Goal: Task Accomplishment & Management: Complete application form

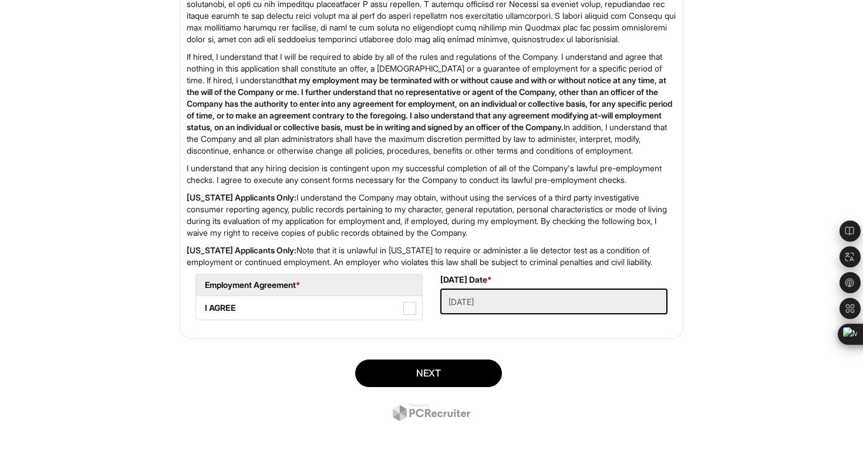
scroll to position [1871, 0]
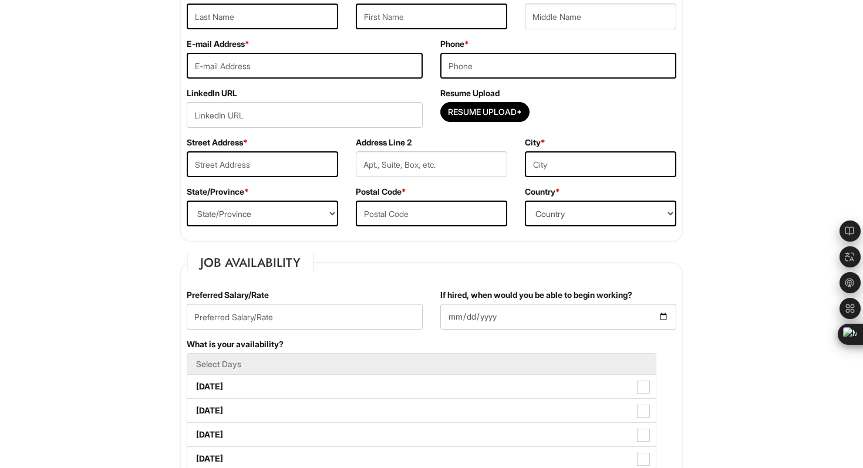
scroll to position [276, 0]
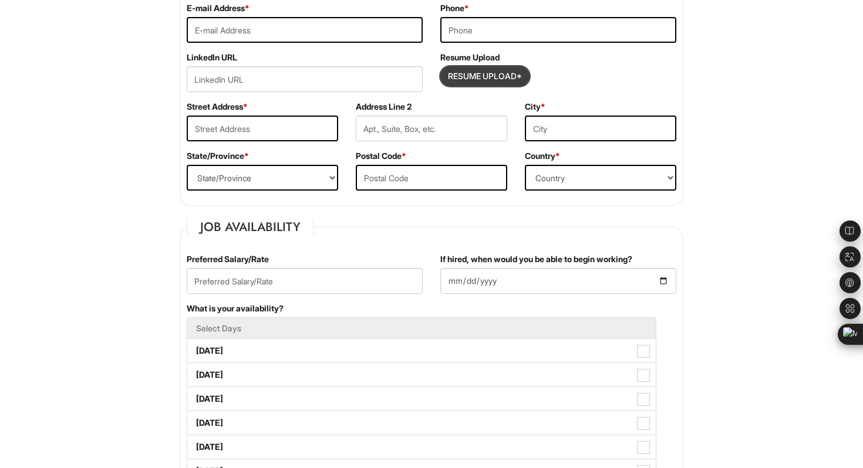
click at [503, 75] on input "Resume Upload*" at bounding box center [485, 76] width 88 height 19
type input "C:\fakepath\Kai Yin Hsiao Resume_Client Advisor 2025.pdf"
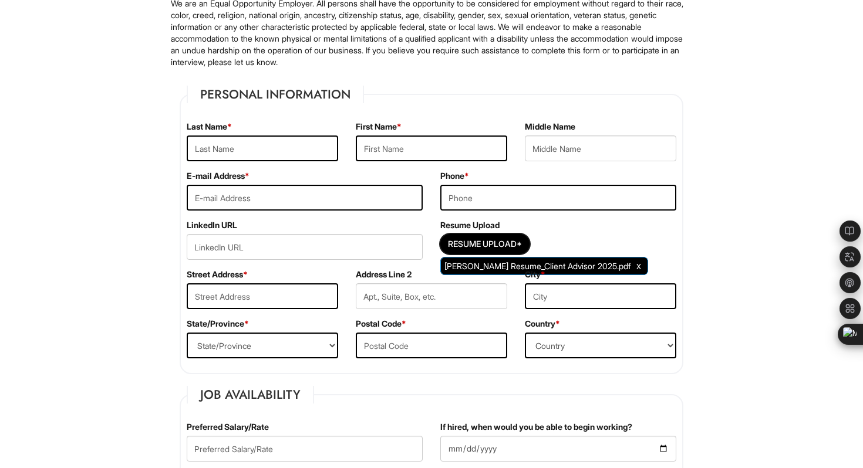
scroll to position [107, 0]
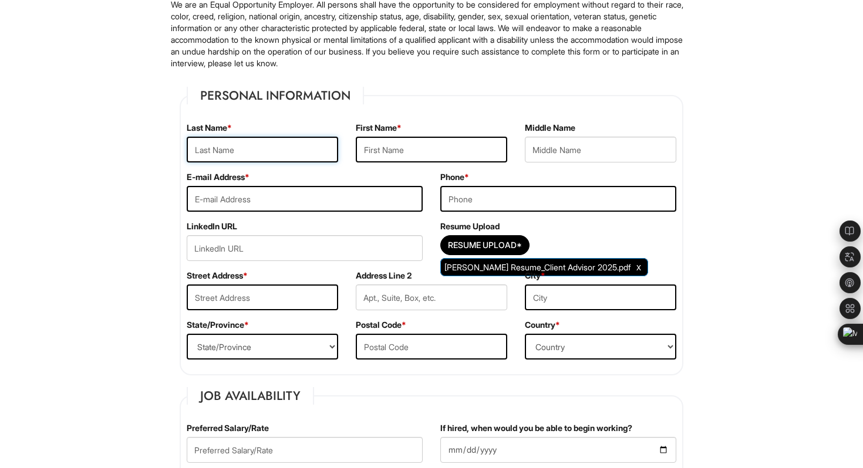
click at [269, 147] on input "text" at bounding box center [262, 150] width 151 height 26
type input "Kai Yin"
type input "Hsiao"
type input "ckigbd310@gmail.com"
type input "2147143151"
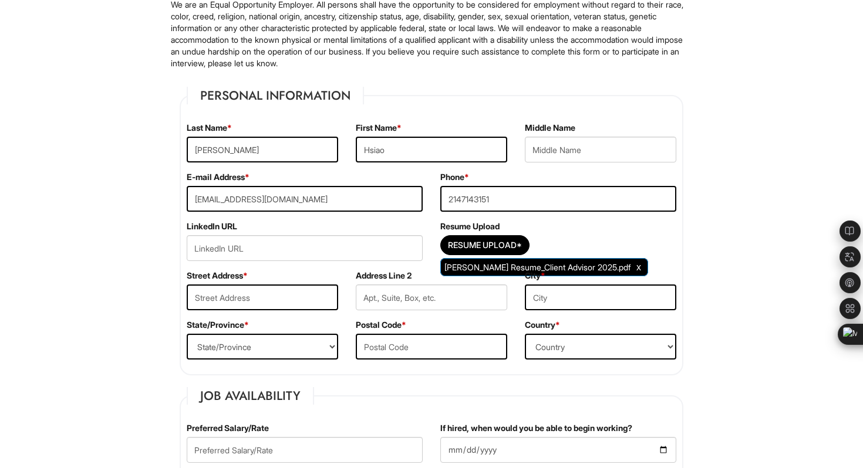
type input "1605 Saddle Creek Circle"
type input "Apt.821"
type input "Arlington"
select select "TX"
type input "76015"
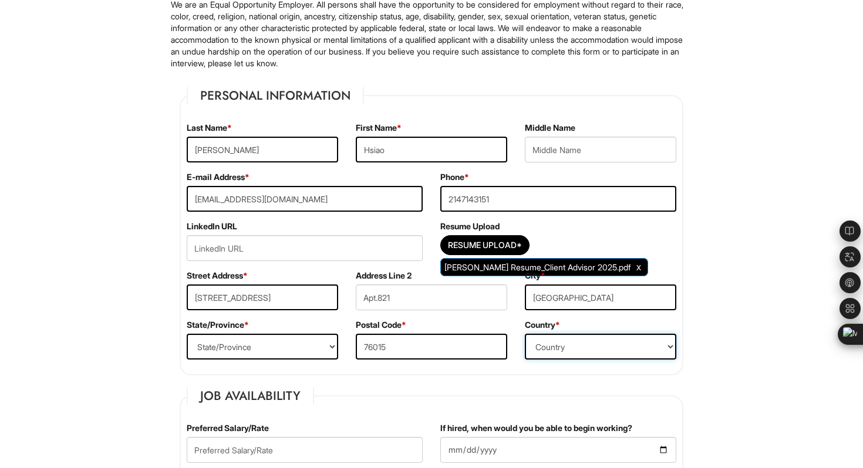
select select "United States of America"
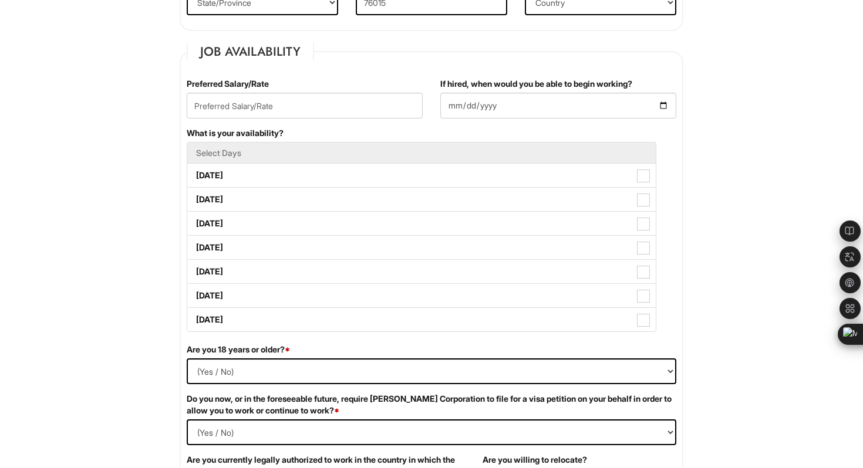
scroll to position [456, 0]
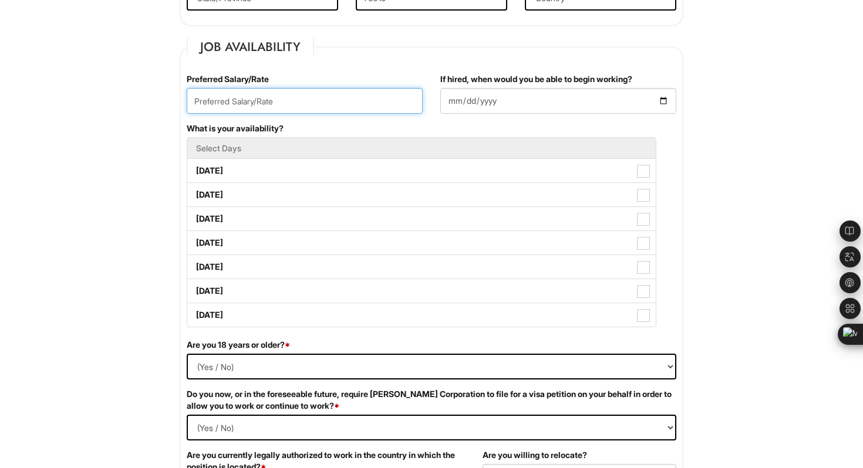
click at [293, 101] on input "text" at bounding box center [305, 101] width 236 height 26
type input "15/Rate"
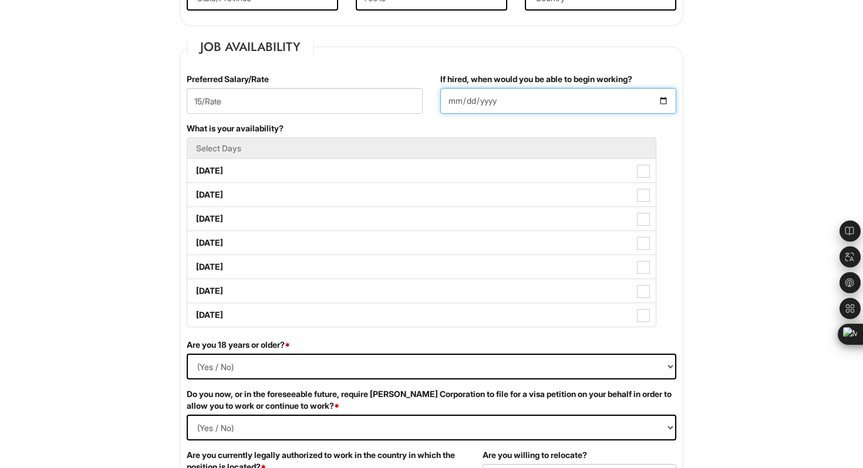
click at [554, 100] on input "If hired, when would you be able to begin working?" at bounding box center [558, 101] width 236 height 26
type input "2025-09-08"
click at [662, 99] on input "2025-09-08" at bounding box center [558, 101] width 236 height 26
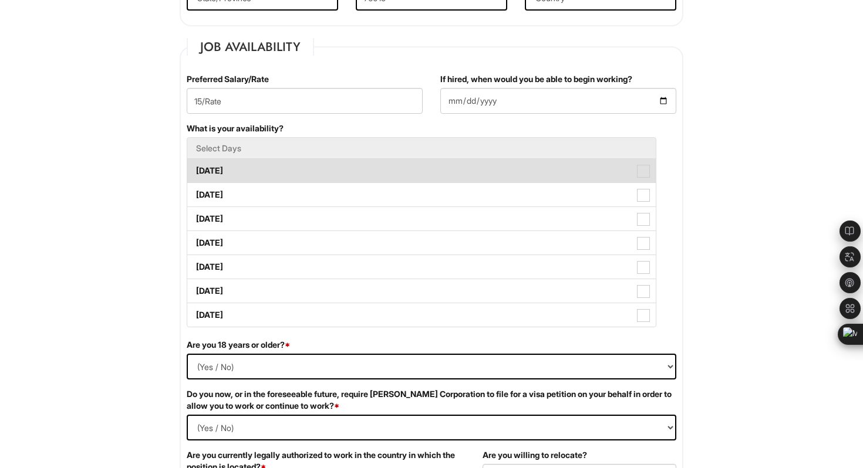
click at [641, 173] on span at bounding box center [643, 171] width 13 height 13
click at [195, 169] on Available_Monday "Monday" at bounding box center [191, 165] width 8 height 8
checkbox Available_Monday "true"
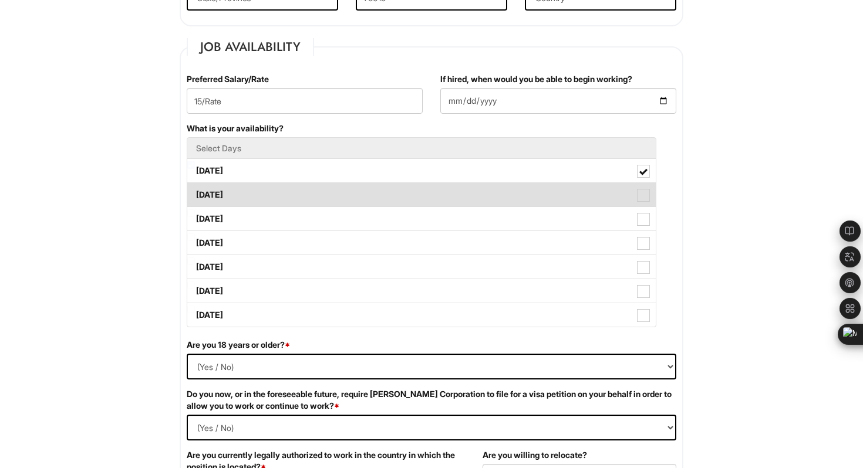
click at [644, 195] on span at bounding box center [643, 195] width 13 height 13
click at [195, 193] on Available_Tuesday "Tuesday" at bounding box center [191, 189] width 8 height 8
checkbox Available_Tuesday "true"
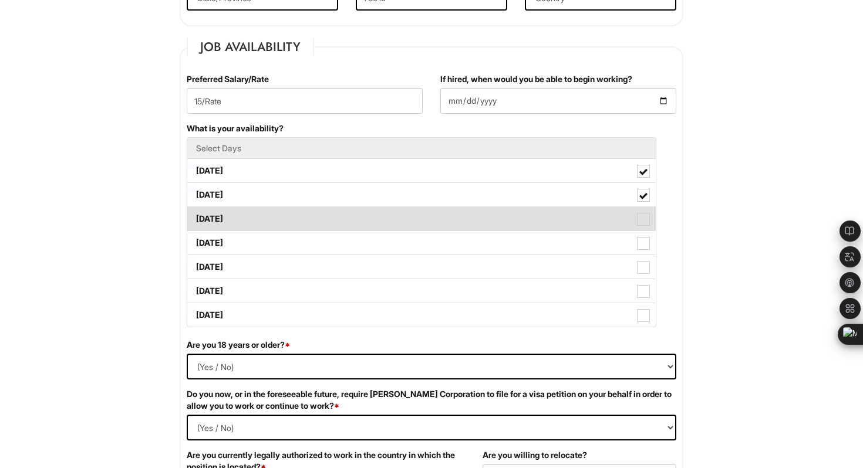
click at [646, 218] on span at bounding box center [643, 219] width 13 height 13
click at [195, 217] on Available_Wednesday "Wednesday" at bounding box center [191, 213] width 8 height 8
checkbox Available_Wednesday "true"
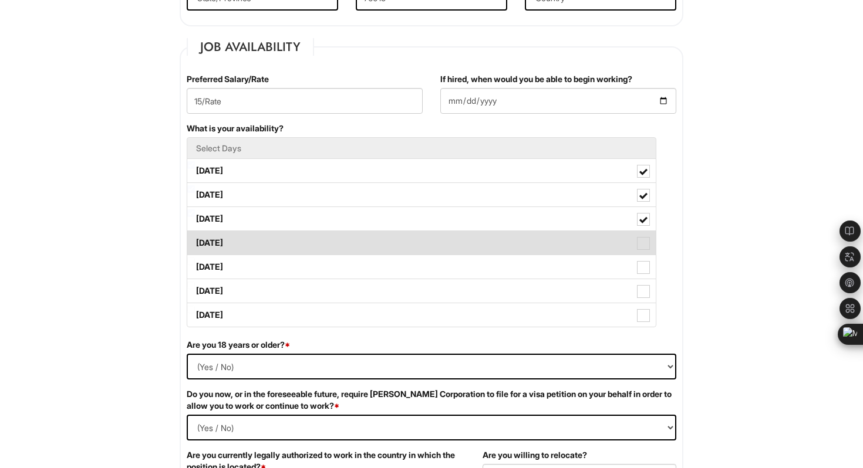
click at [645, 242] on span at bounding box center [643, 243] width 13 height 13
click at [195, 241] on Available_Thursday "Thursday" at bounding box center [191, 238] width 8 height 8
checkbox Available_Thursday "true"
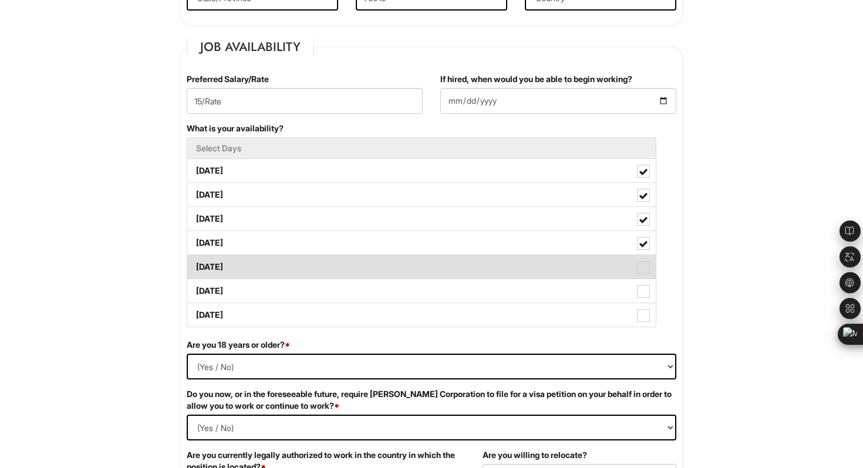
click at [642, 272] on span at bounding box center [643, 267] width 13 height 13
click at [195, 265] on Available_Friday "Friday" at bounding box center [191, 262] width 8 height 8
checkbox Available_Friday "true"
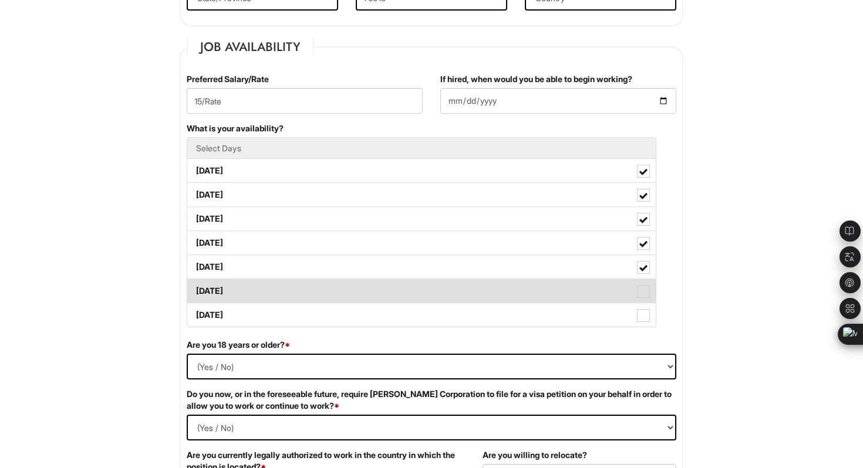
click at [645, 292] on span at bounding box center [643, 291] width 13 height 13
click at [195, 289] on Available_Saturday "Saturday" at bounding box center [191, 286] width 8 height 8
checkbox Available_Saturday "true"
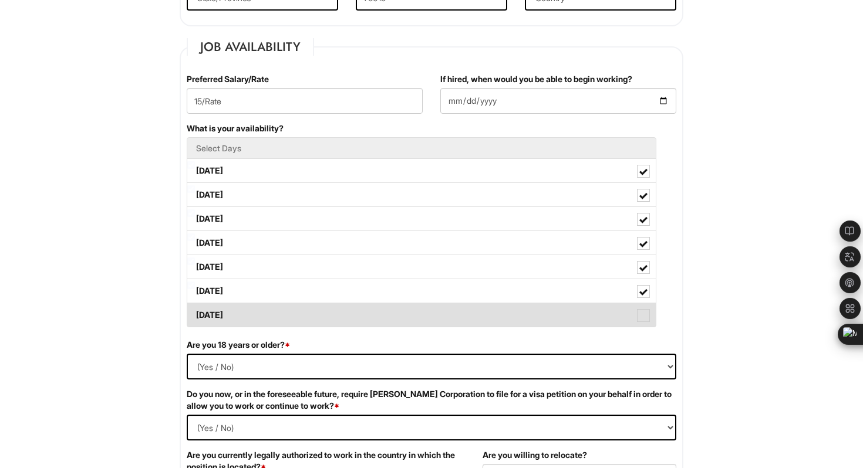
click at [644, 321] on span at bounding box center [643, 315] width 13 height 13
click at [195, 313] on Available_Sunday "Sunday" at bounding box center [191, 310] width 8 height 8
checkbox Available_Sunday "true"
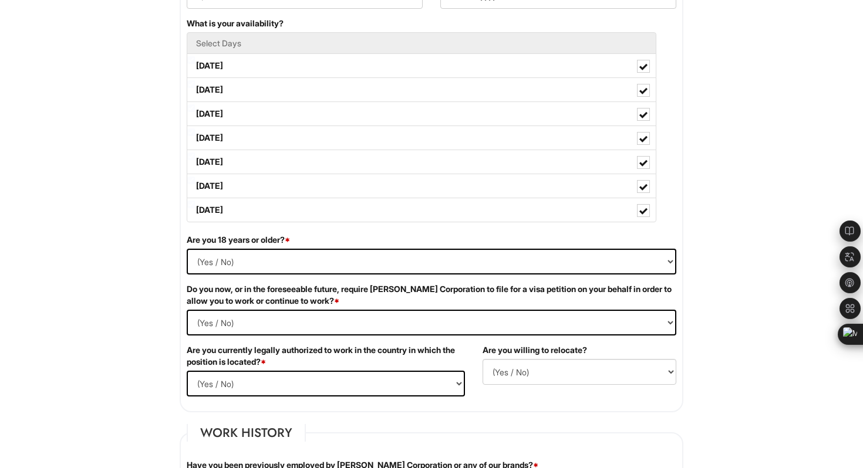
scroll to position [564, 0]
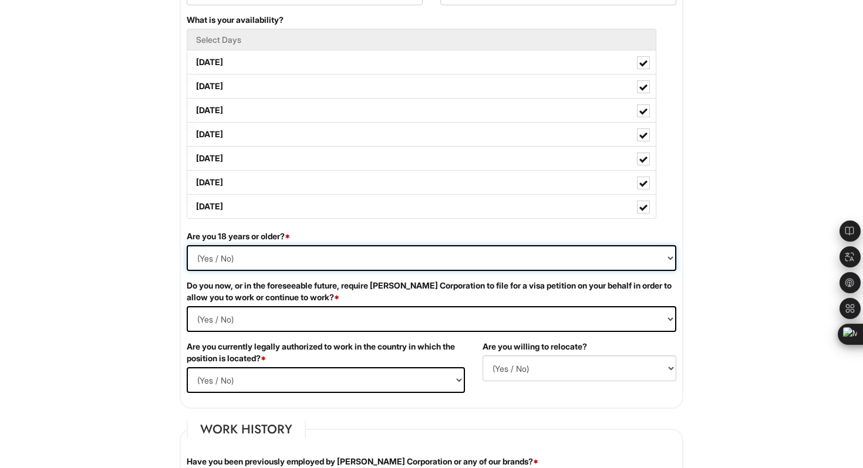
click at [607, 253] on select "(Yes / No) Yes No" at bounding box center [431, 258] width 489 height 26
select select "Yes"
click at [187, 245] on select "(Yes / No) Yes No" at bounding box center [431, 258] width 489 height 26
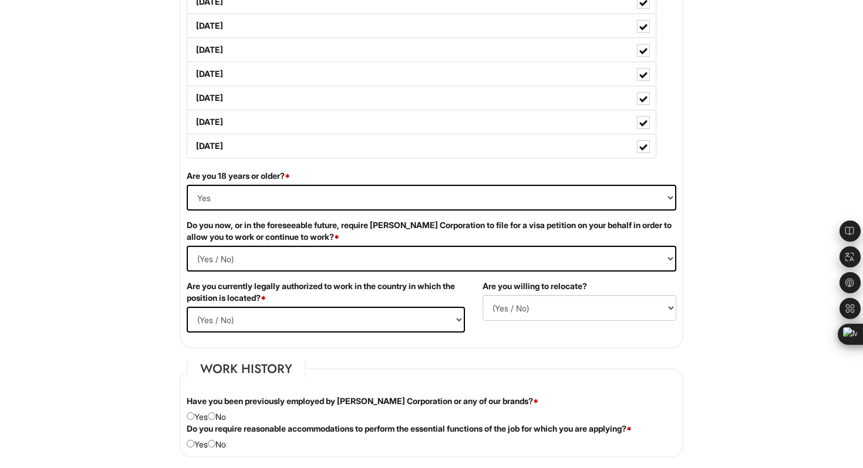
scroll to position [625, 0]
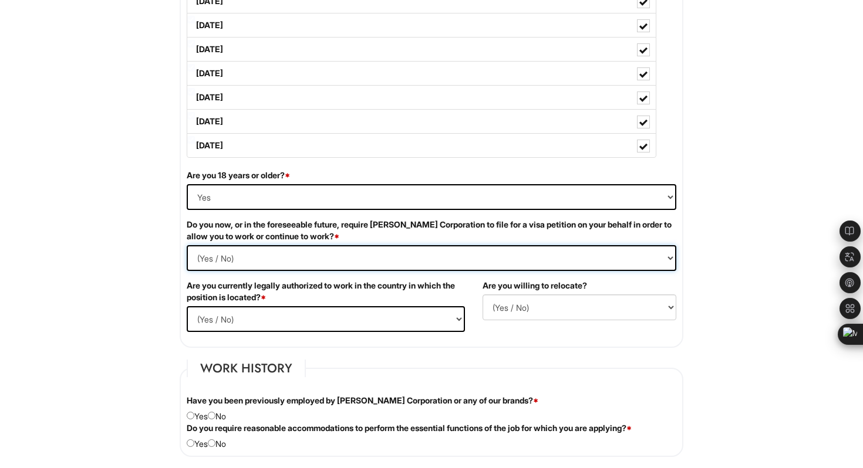
click at [582, 260] on Required "(Yes / No) Yes No" at bounding box center [431, 258] width 489 height 26
select Required "Yes"
click at [187, 245] on Required "(Yes / No) Yes No" at bounding box center [431, 258] width 489 height 26
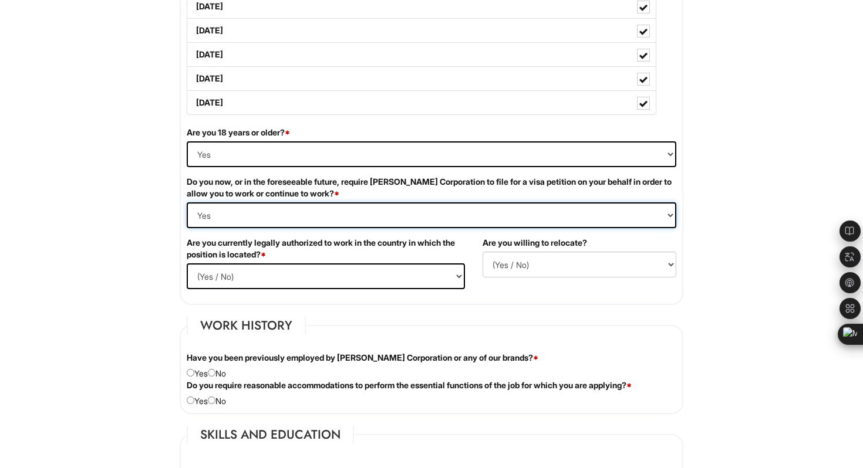
scroll to position [669, 0]
click at [418, 278] on select "(Yes / No) Yes No" at bounding box center [326, 276] width 278 height 26
select select "Yes"
click at [187, 263] on select "(Yes / No) Yes No" at bounding box center [326, 276] width 278 height 26
click at [563, 258] on select "(Yes / No) No Yes" at bounding box center [579, 264] width 194 height 26
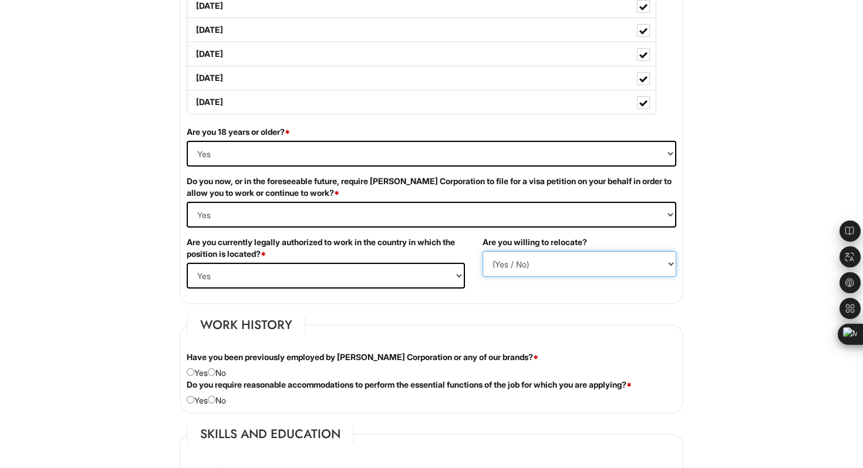
select select "Y"
click at [482, 251] on select "(Yes / No) No Yes" at bounding box center [579, 264] width 194 height 26
click at [552, 317] on fieldset "Work History Have you been previously employed by Giorgio Armani Corporation or…" at bounding box center [431, 364] width 503 height 97
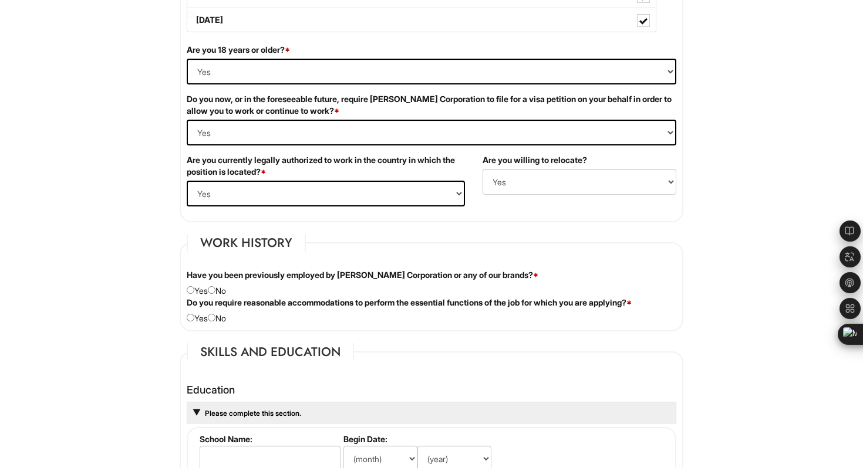
scroll to position [756, 0]
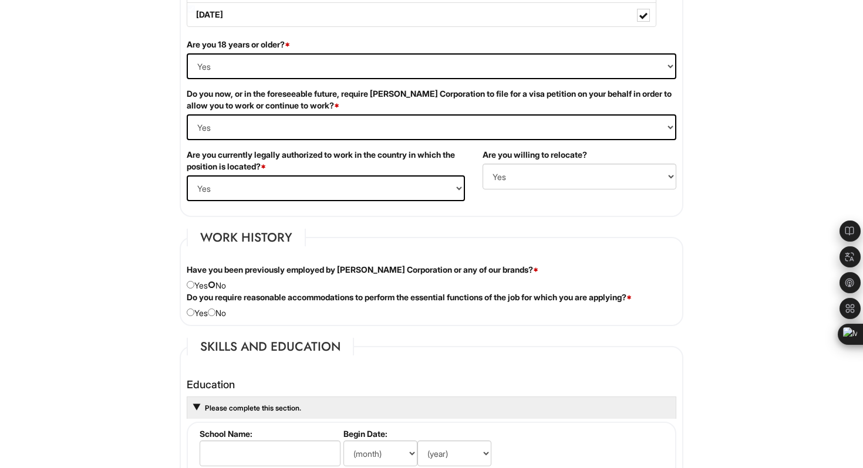
click at [215, 286] on input "radio" at bounding box center [212, 285] width 8 height 8
radio input "true"
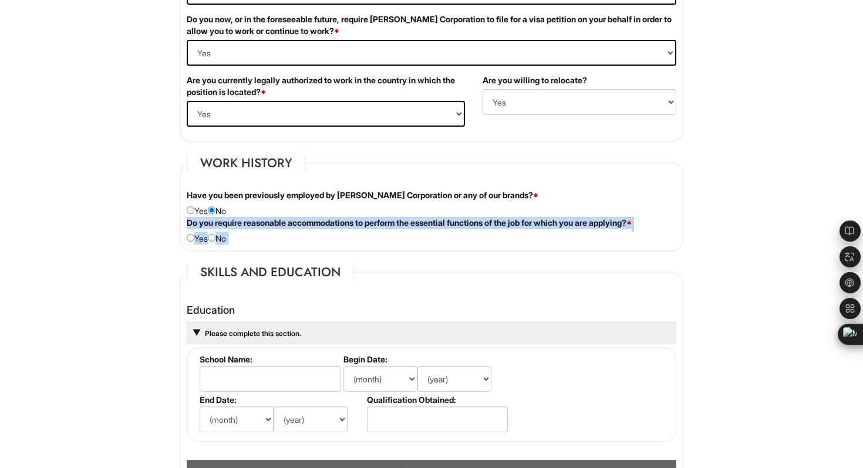
drag, startPoint x: 186, startPoint y: 221, endPoint x: 581, endPoint y: 260, distance: 397.4
click at [581, 260] on div "Personal Information Last Name * Kai Yin First Name * Hsiao Middle Name E-mail …" at bounding box center [431, 347] width 521 height 1993
copy fieldset "Do you require reasonable accommodations to perform the essential functions of …"
click at [228, 238] on div "Do you require reasonable accommodations to perform the essential functions of …" at bounding box center [431, 231] width 507 height 28
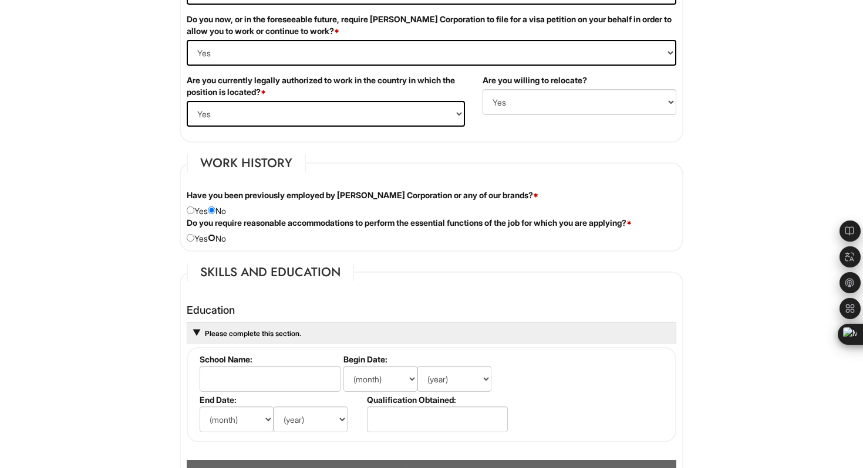
click at [215, 239] on input "radio" at bounding box center [212, 238] width 8 height 8
radio input "true"
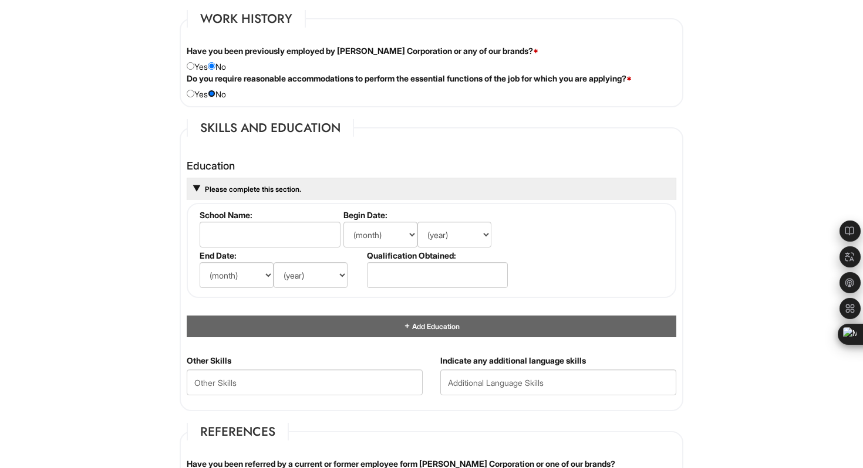
scroll to position [987, 0]
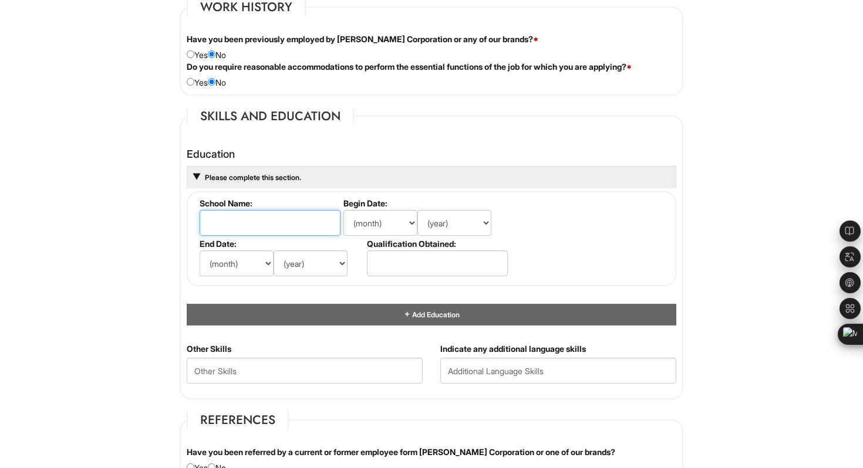
click at [252, 222] on input "text" at bounding box center [270, 223] width 141 height 26
type input "Dallas Baptist University"
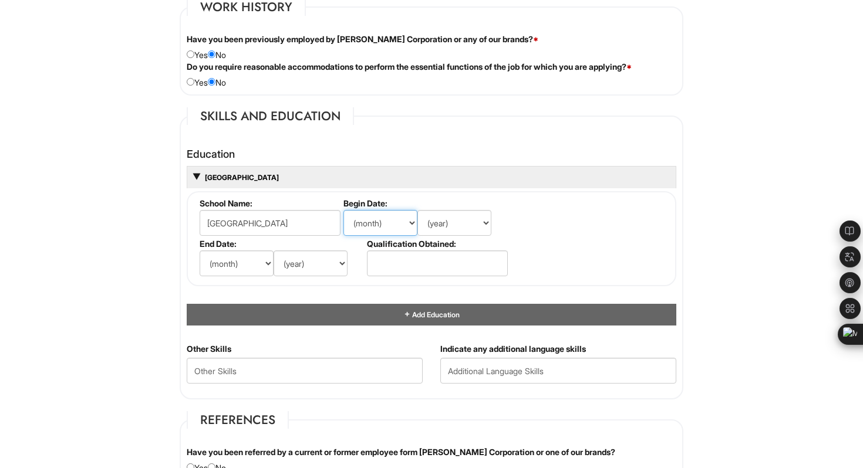
click at [383, 222] on select "(month) Jan Feb Mar Apr May Jun Jul Aug Sep Oct Nov Dec" at bounding box center [380, 223] width 74 height 26
select select "1"
click at [343, 210] on select "(month) Jan Feb Mar Apr May Jun Jul Aug Sep Oct Nov Dec" at bounding box center [380, 223] width 74 height 26
click at [451, 226] on select "(year) 2029 2028 2027 2026 2025 2024 2023 2022 2021 2020 2019 2018 2017 2016 20…" at bounding box center [454, 223] width 74 height 26
select select "2025"
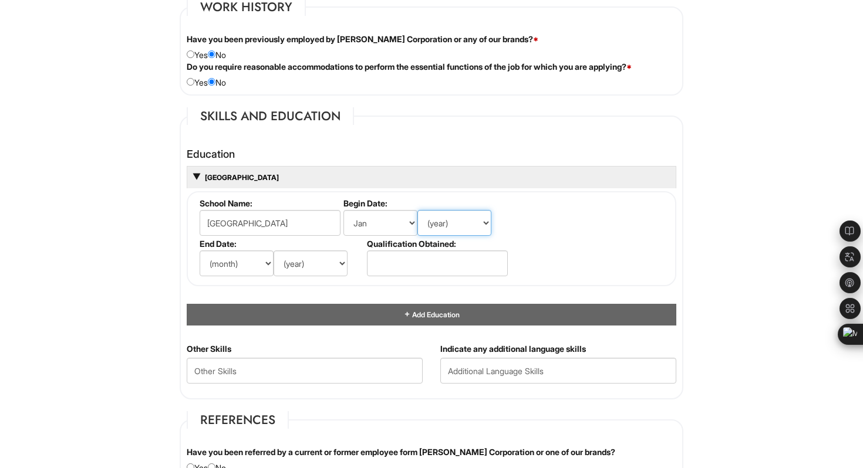
click at [417, 210] on select "(year) 2029 2028 2027 2026 2025 2024 2023 2022 2021 2020 2019 2018 2017 2016 20…" at bounding box center [454, 223] width 74 height 26
click at [253, 263] on select "(month) Jan Feb Mar Apr May Jun Jul Aug Sep Oct Nov Dec" at bounding box center [237, 264] width 74 height 26
select select "12"
click at [200, 251] on select "(month) Jan Feb Mar Apr May Jun Jul Aug Sep Oct Nov Dec" at bounding box center [237, 264] width 74 height 26
click at [320, 257] on select "(year) 2029 2028 2027 2026 2025 2024 2023 2022 2021 2020 2019 2018 2017 2016 20…" at bounding box center [310, 264] width 74 height 26
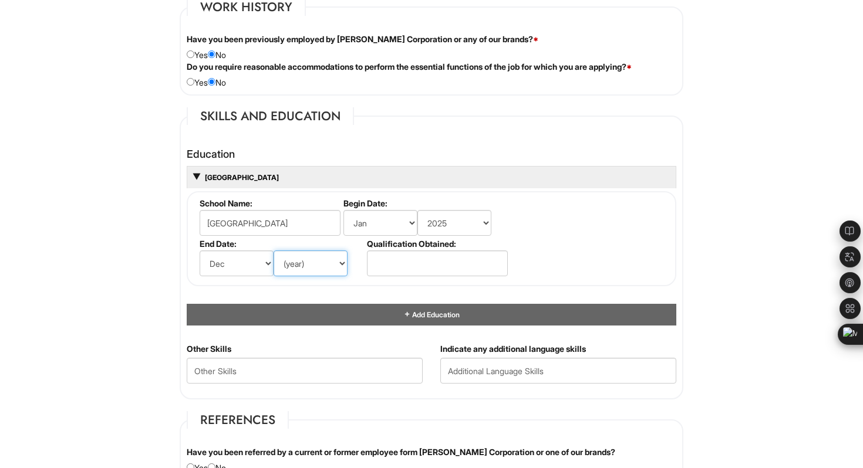
select select "2025"
click at [273, 251] on select "(year) 2029 2028 2027 2026 2025 2024 2023 2022 2021 2020 2019 2018 2017 2016 20…" at bounding box center [310, 264] width 74 height 26
click at [550, 263] on fieldset "School Name: Dallas Baptist University Begin Date: (month) Jan Feb Mar Apr May …" at bounding box center [431, 238] width 489 height 95
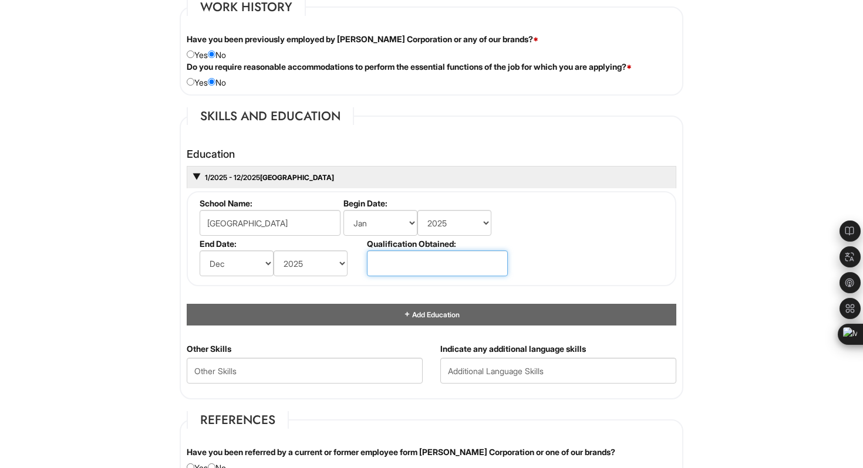
click at [482, 258] on input "text" at bounding box center [437, 264] width 141 height 26
type input "Master of Science in Finance"
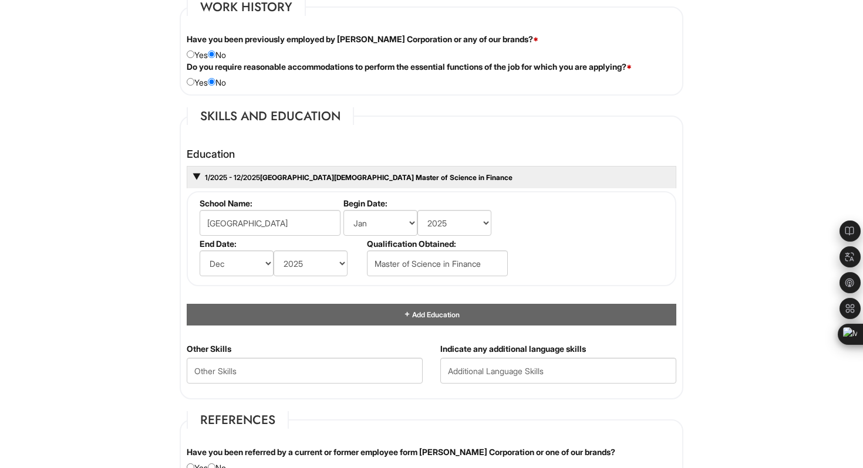
click at [573, 264] on fieldset "School Name: Dallas Baptist University Begin Date: (month) Jan Feb Mar Apr May …" at bounding box center [431, 238] width 489 height 95
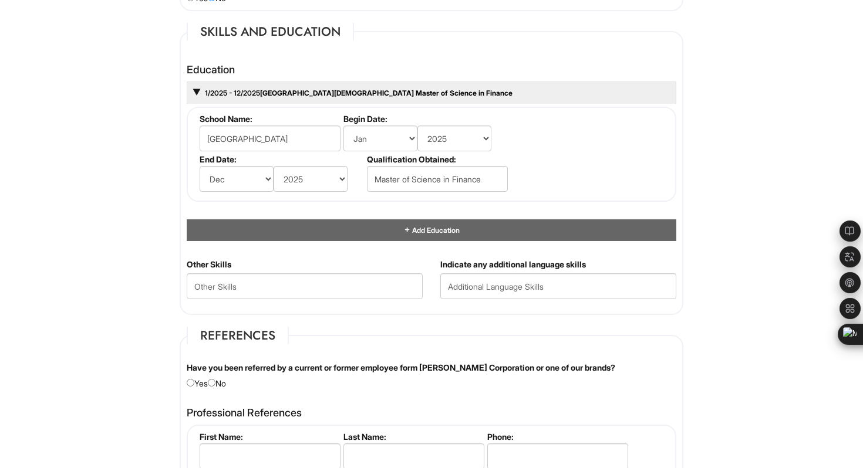
scroll to position [1078, 0]
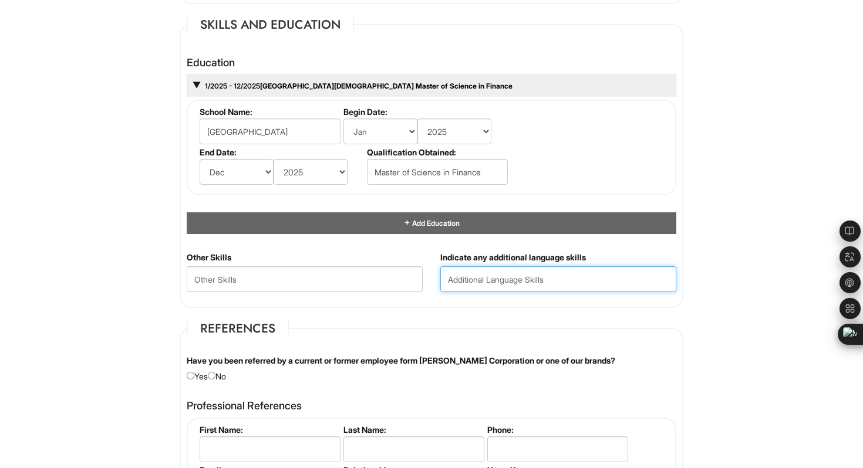
click at [491, 281] on input "text" at bounding box center [558, 279] width 236 height 26
type input "Mandarin (Native Speaker)"
click at [529, 313] on div "Personal Information Last Name * Kai Yin First Name * Hsiao Middle Name E-mail …" at bounding box center [431, 99] width 521 height 1993
click at [738, 177] on html "Please Complete This Form 1 2 3 Client Advisor (Full-time), A|X Armani Exchange…" at bounding box center [431, 68] width 863 height 2293
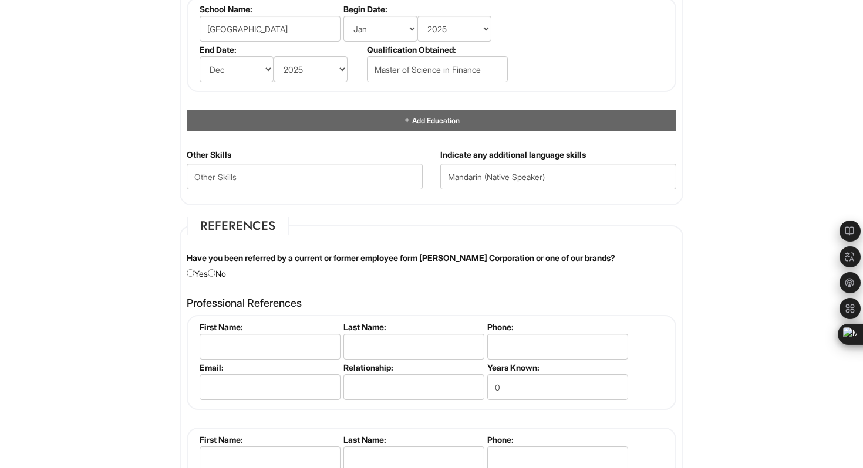
scroll to position [1182, 0]
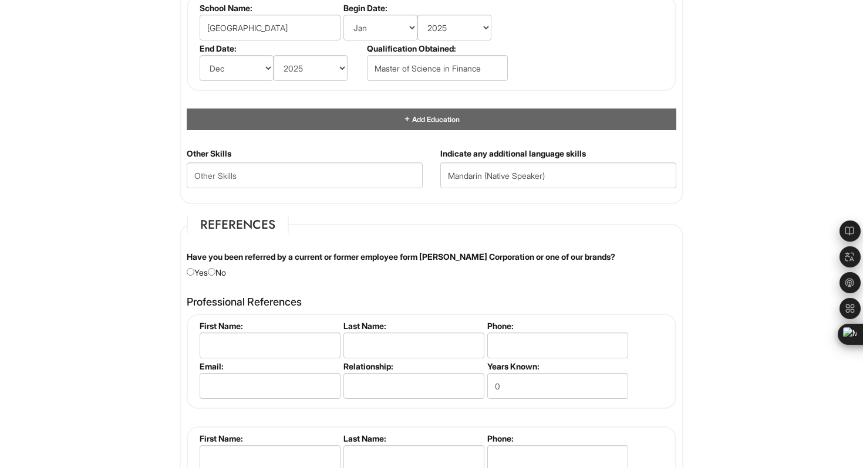
click at [230, 273] on div "Have you been referred by a current or former employee form Giorgio Armani Corp…" at bounding box center [431, 265] width 507 height 28
click at [215, 273] on input "radio" at bounding box center [212, 272] width 8 height 8
radio input "true"
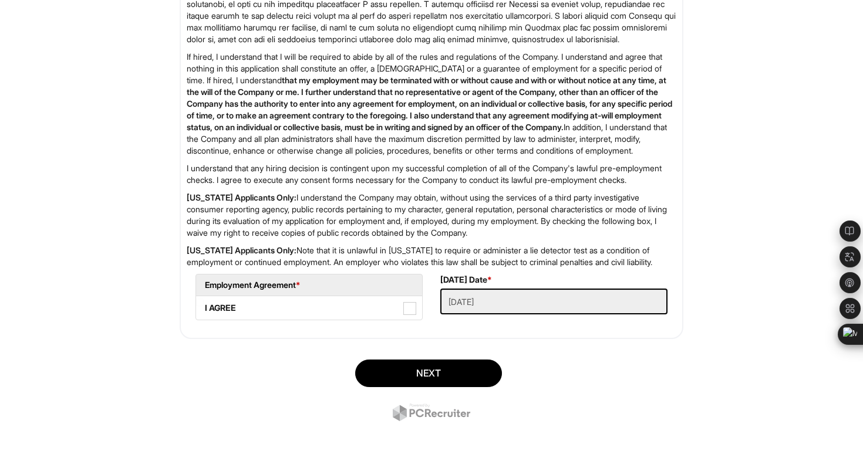
scroll to position [1871, 0]
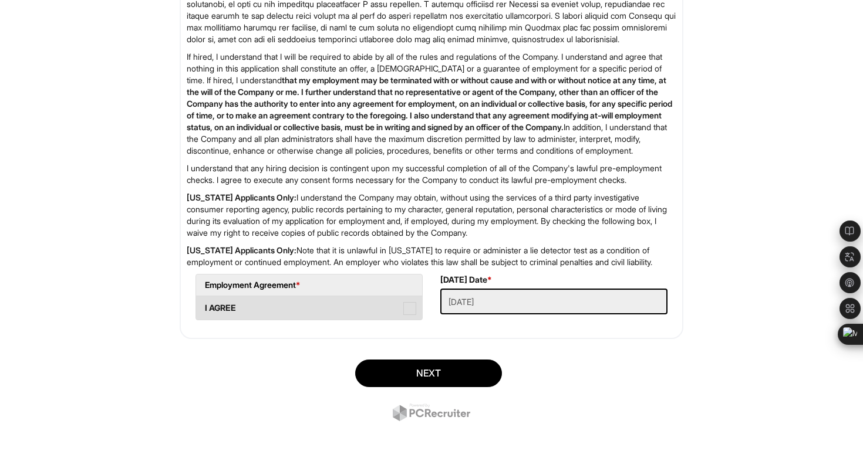
click at [416, 309] on label "I AGREE" at bounding box center [309, 307] width 226 height 23
click at [204, 306] on AGREE "I AGREE" at bounding box center [200, 303] width 8 height 8
checkbox AGREE "true"
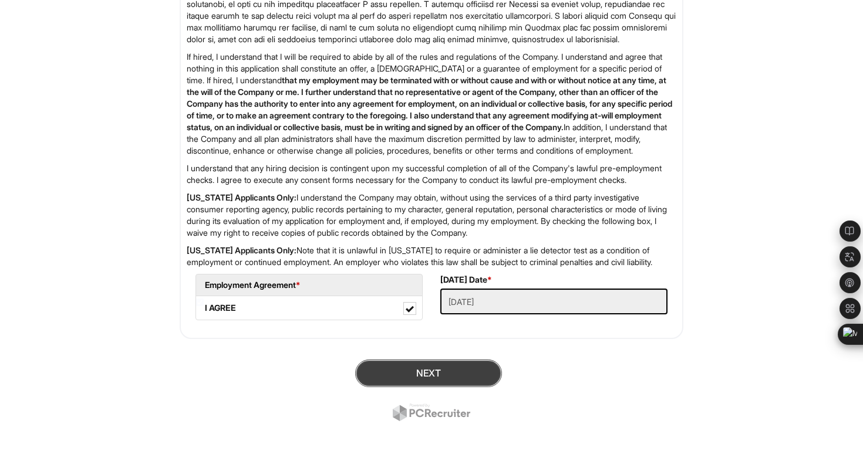
click at [452, 378] on button "Next" at bounding box center [428, 374] width 147 height 28
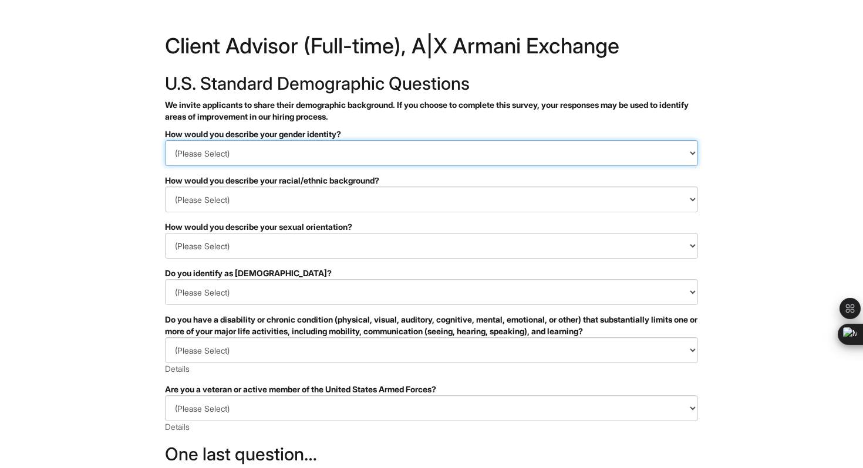
click at [326, 158] on select "(Please Select) Man Woman [DEMOGRAPHIC_DATA] I prefer to self-describe I don't …" at bounding box center [431, 153] width 533 height 26
select select "Woman"
click at [165, 140] on select "(Please Select) Man Woman [DEMOGRAPHIC_DATA] I prefer to self-describe I don't …" at bounding box center [431, 153] width 533 height 26
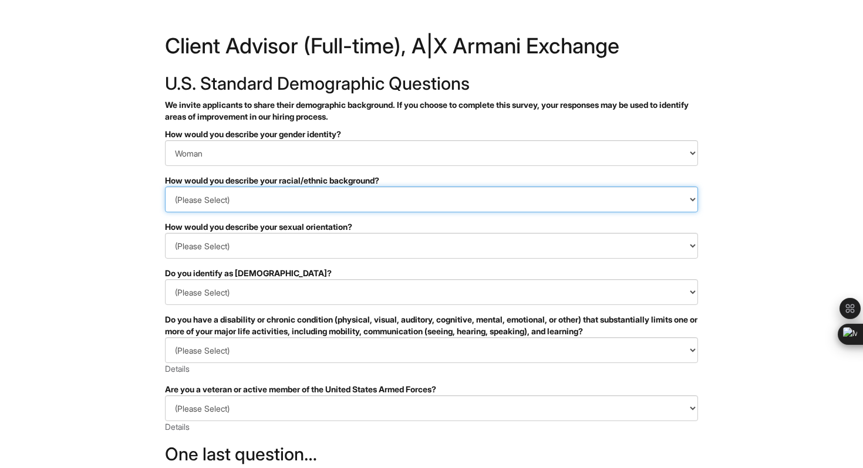
click at [304, 199] on select "(Please Select) [DEMOGRAPHIC_DATA] or of [DEMOGRAPHIC_DATA] descent [DEMOGRAPHI…" at bounding box center [431, 200] width 533 height 26
select select "East Asian"
click at [165, 187] on select "(Please Select) [DEMOGRAPHIC_DATA] or of [DEMOGRAPHIC_DATA] descent [DEMOGRAPHI…" at bounding box center [431, 200] width 533 height 26
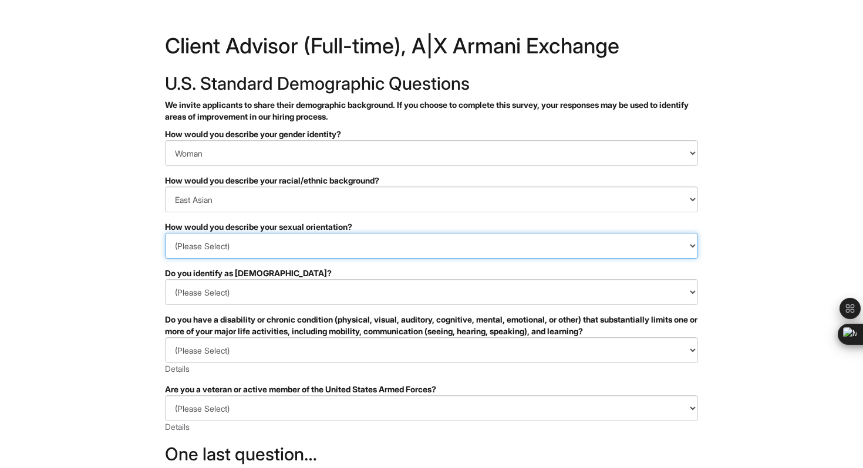
click at [277, 249] on select "(Please Select) [DEMOGRAPHIC_DATA] [DEMOGRAPHIC_DATA] and/or [DEMOGRAPHIC_DATA]…" at bounding box center [431, 246] width 533 height 26
select select "[DEMOGRAPHIC_DATA]"
click at [165, 233] on select "(Please Select) [DEMOGRAPHIC_DATA] [DEMOGRAPHIC_DATA] and/or [DEMOGRAPHIC_DATA]…" at bounding box center [431, 246] width 533 height 26
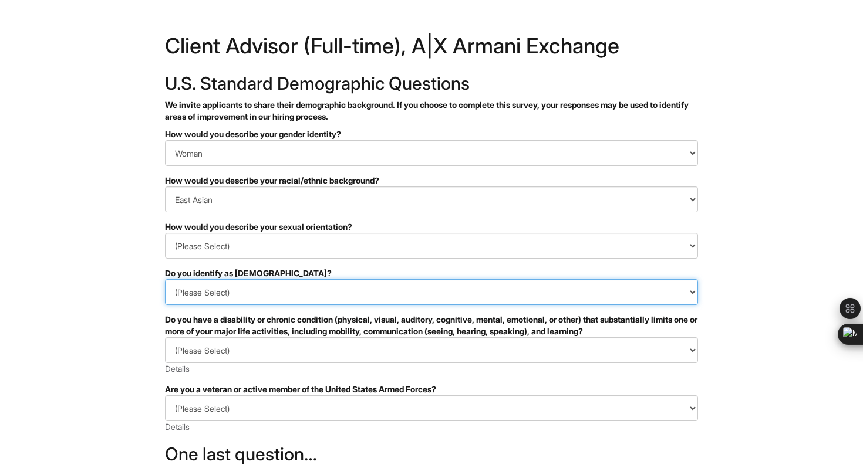
click at [232, 293] on select "(Please Select) Yes No I prefer to self-describe I don't wish to answer" at bounding box center [431, 292] width 533 height 26
select select "No"
click at [165, 279] on select "(Please Select) Yes No I prefer to self-describe I don't wish to answer" at bounding box center [431, 292] width 533 height 26
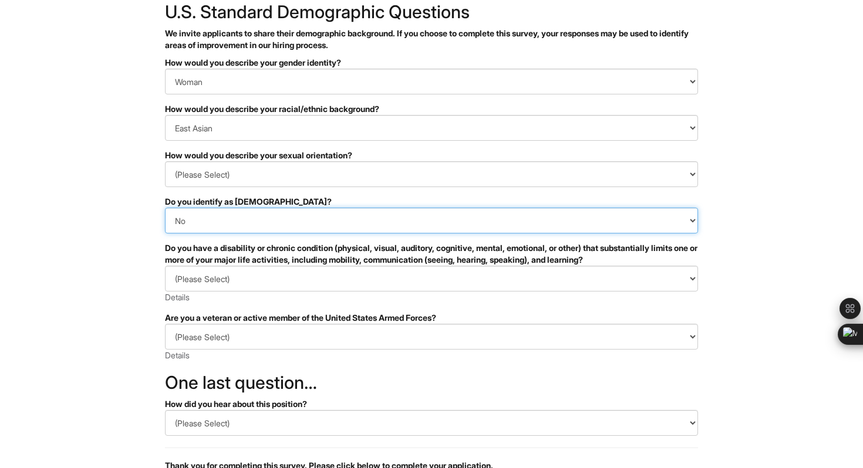
scroll to position [76, 0]
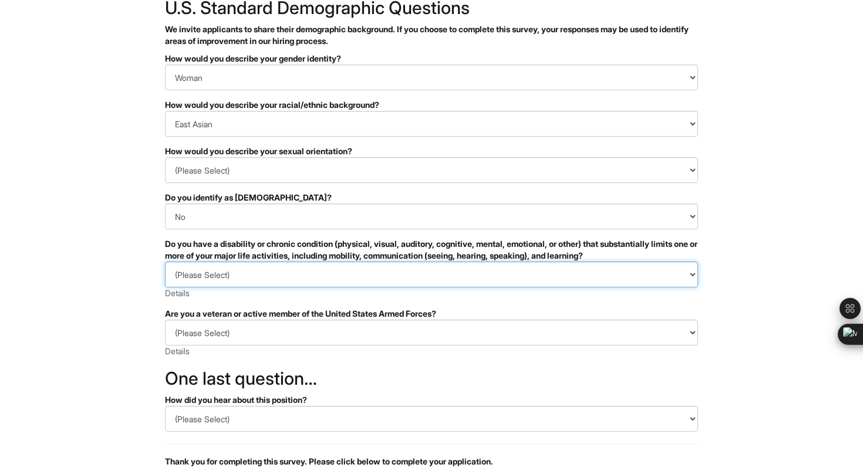
click at [276, 280] on select "(Please Select) YES, I HAVE A DISABILITY (or previously had a disability) NO, I…" at bounding box center [431, 275] width 533 height 26
select select "NO, I DON'T HAVE A DISABILITY"
click at [165, 262] on select "(Please Select) YES, I HAVE A DISABILITY (or previously had a disability) NO, I…" at bounding box center [431, 275] width 533 height 26
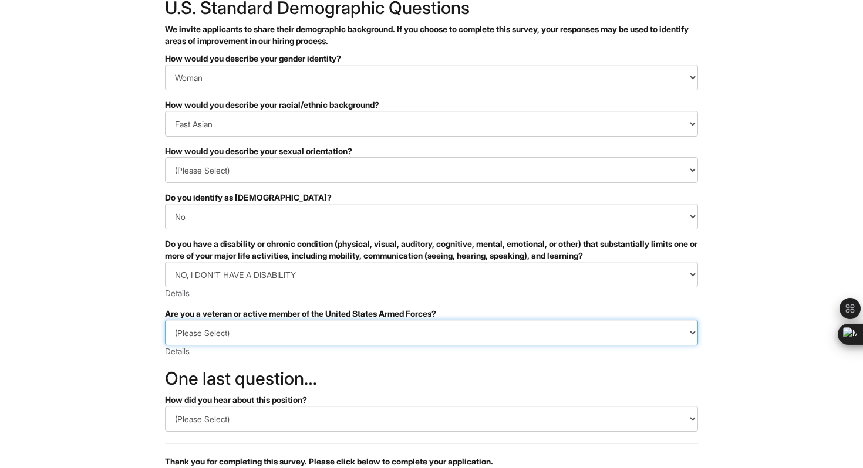
click at [271, 334] on select "(Please Select) I IDENTIFY AS ONE OR MORE OF THE CLASSIFICATIONS OF PROTECTED V…" at bounding box center [431, 333] width 533 height 26
select select "I AM NOT A PROTECTED VETERAN"
click at [165, 320] on select "(Please Select) I IDENTIFY AS ONE OR MORE OF THE CLASSIFICATIONS OF PROTECTED V…" at bounding box center [431, 333] width 533 height 26
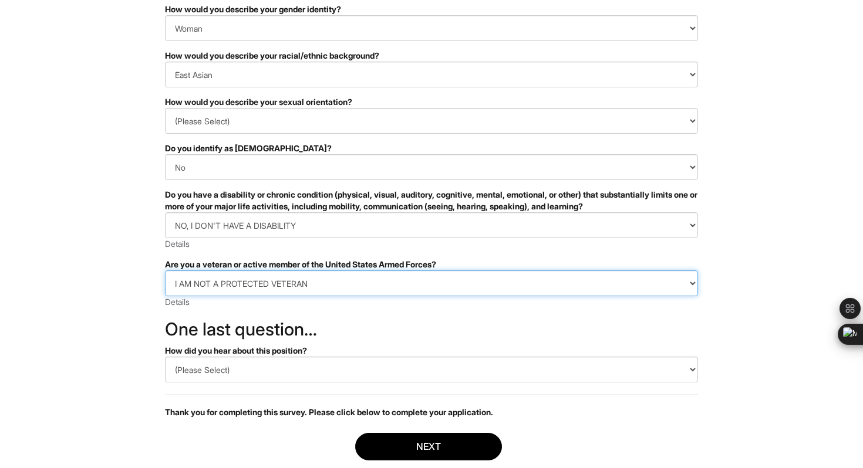
scroll to position [192, 0]
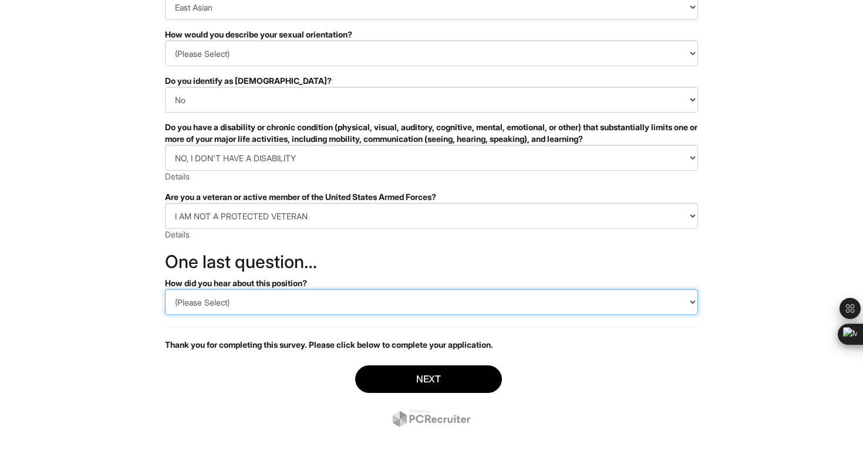
click at [256, 309] on select "(Please Select) CareerBuilder Indeed LinkedIn Monster Referral Other" at bounding box center [431, 302] width 533 height 26
select select "Indeed"
click at [165, 289] on select "(Please Select) CareerBuilder Indeed LinkedIn Monster Referral Other" at bounding box center [431, 302] width 533 height 26
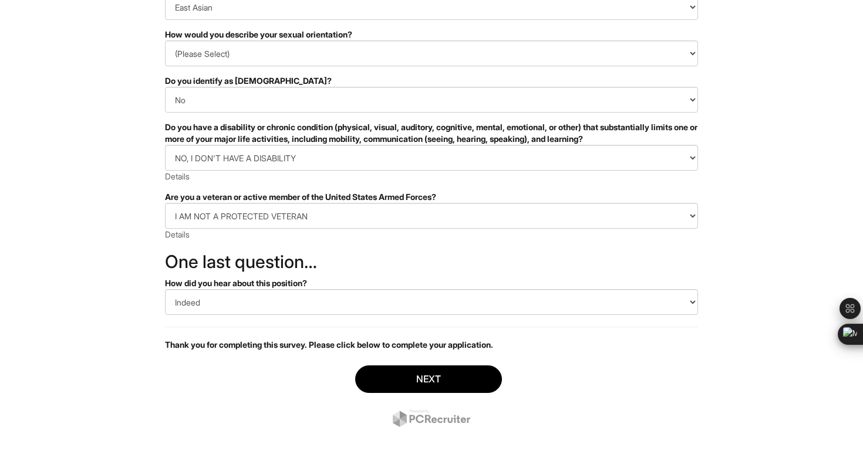
click at [267, 415] on div "Next" at bounding box center [431, 398] width 533 height 82
click at [448, 386] on button "Next" at bounding box center [428, 380] width 147 height 28
